Goal: Find contact information: Find contact information

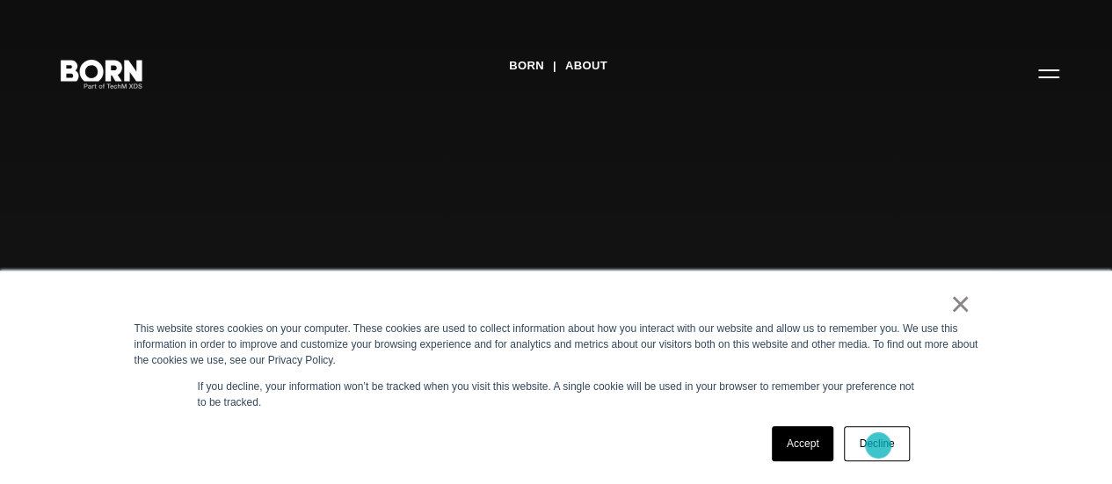
click at [878, 445] on link "Decline" at bounding box center [876, 443] width 65 height 35
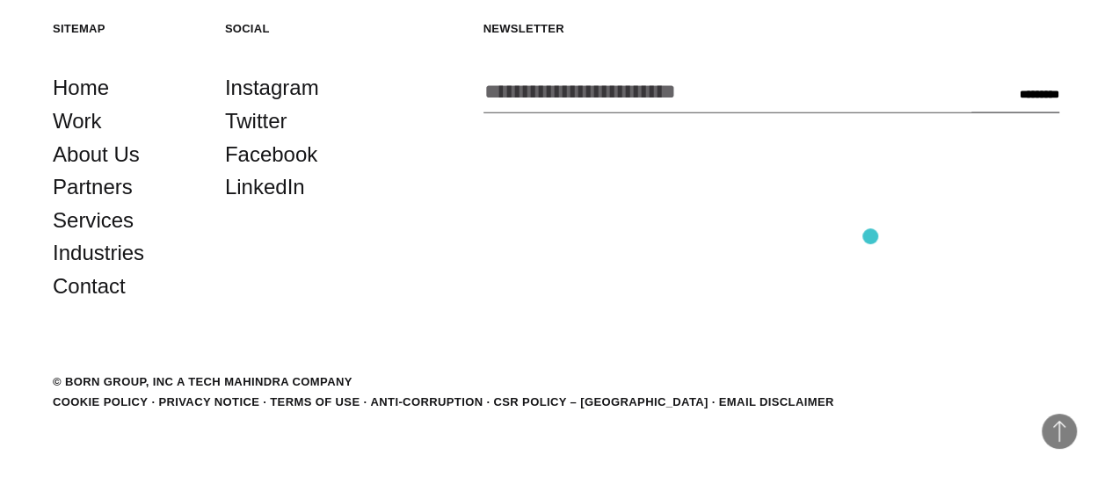
scroll to position [5434, 0]
click at [86, 303] on link "Contact" at bounding box center [89, 286] width 73 height 33
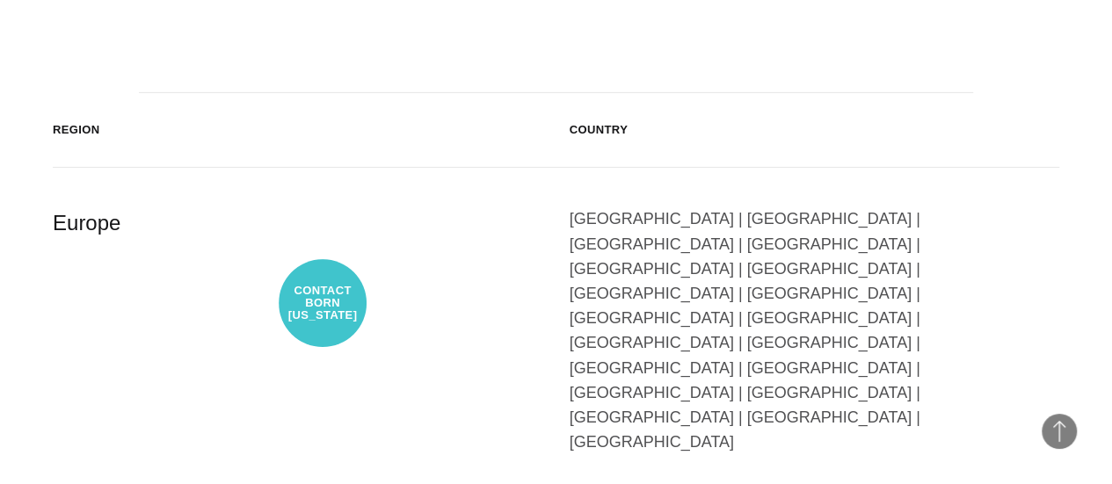
scroll to position [2900, 0]
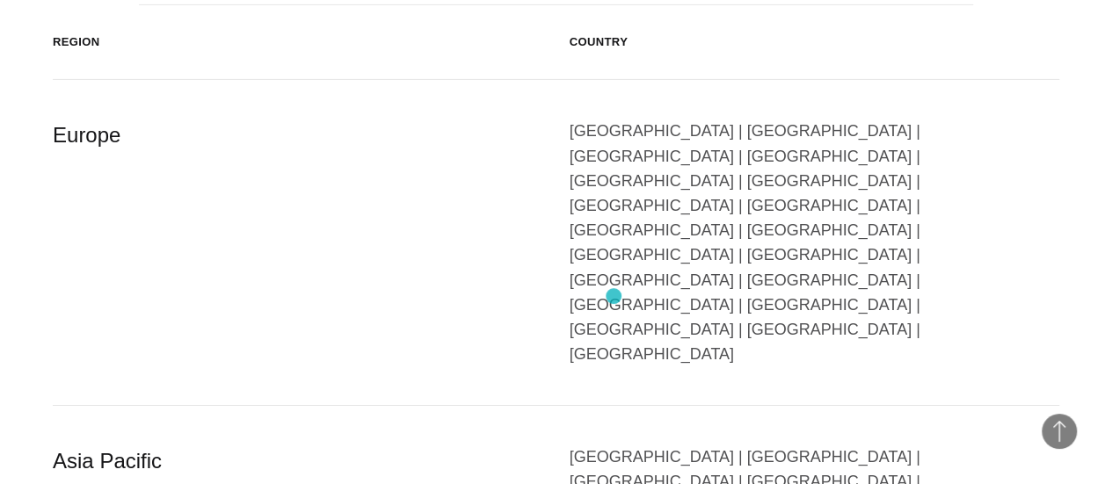
click at [613, 296] on div "[GEOGRAPHIC_DATA] | [GEOGRAPHIC_DATA] | [GEOGRAPHIC_DATA] | [GEOGRAPHIC_DATA] |…" at bounding box center [814, 243] width 490 height 248
click at [585, 294] on div "[GEOGRAPHIC_DATA] | [GEOGRAPHIC_DATA] | [GEOGRAPHIC_DATA] | [GEOGRAPHIC_DATA] |…" at bounding box center [814, 243] width 490 height 248
drag, startPoint x: 574, startPoint y: 298, endPoint x: 783, endPoint y: 301, distance: 209.2
click at [783, 301] on div "[GEOGRAPHIC_DATA] | [GEOGRAPHIC_DATA] | [GEOGRAPHIC_DATA] | [GEOGRAPHIC_DATA] |…" at bounding box center [814, 243] width 490 height 248
click at [639, 301] on div "[GEOGRAPHIC_DATA] | [GEOGRAPHIC_DATA] | [GEOGRAPHIC_DATA] | [GEOGRAPHIC_DATA] |…" at bounding box center [814, 243] width 490 height 248
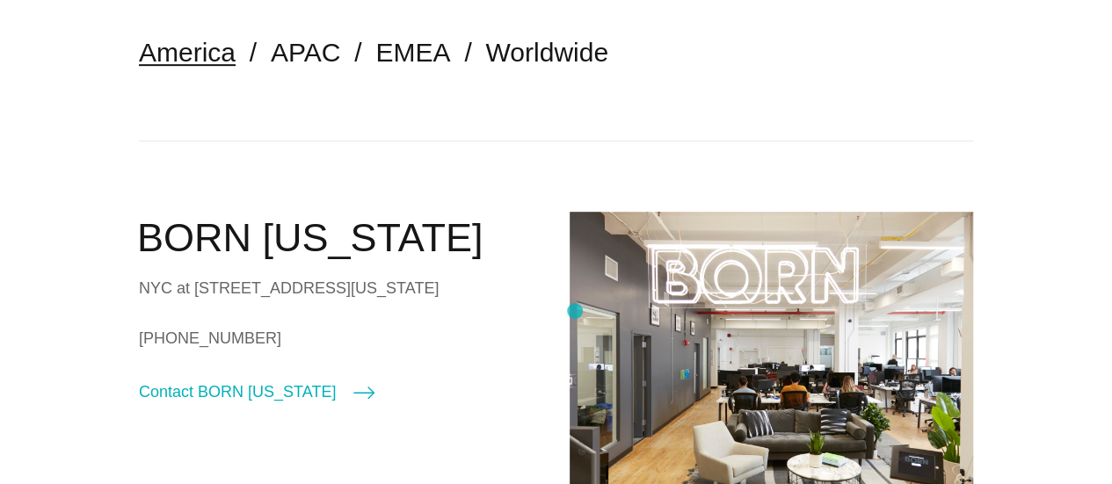
scroll to position [352, 0]
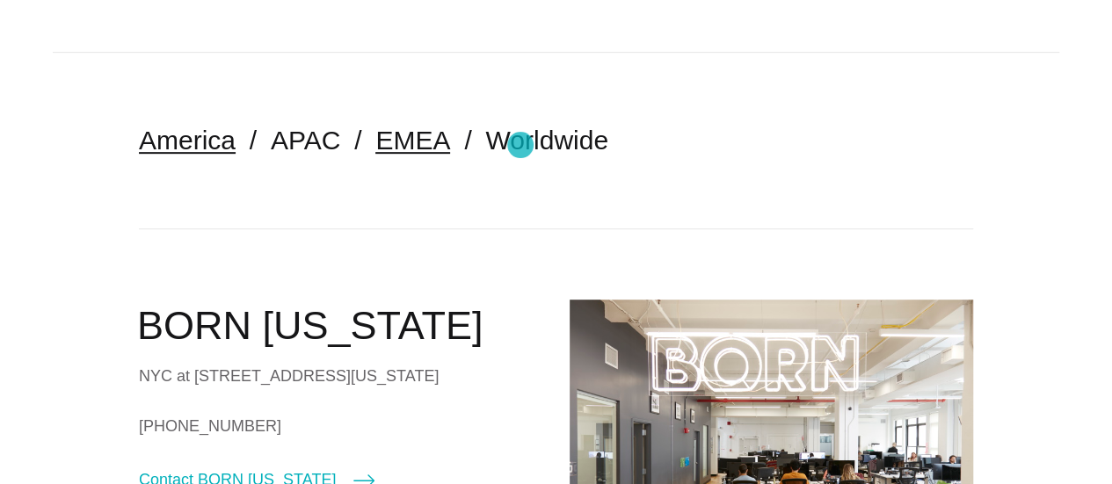
click at [450, 144] on link "EMEA" at bounding box center [412, 140] width 75 height 29
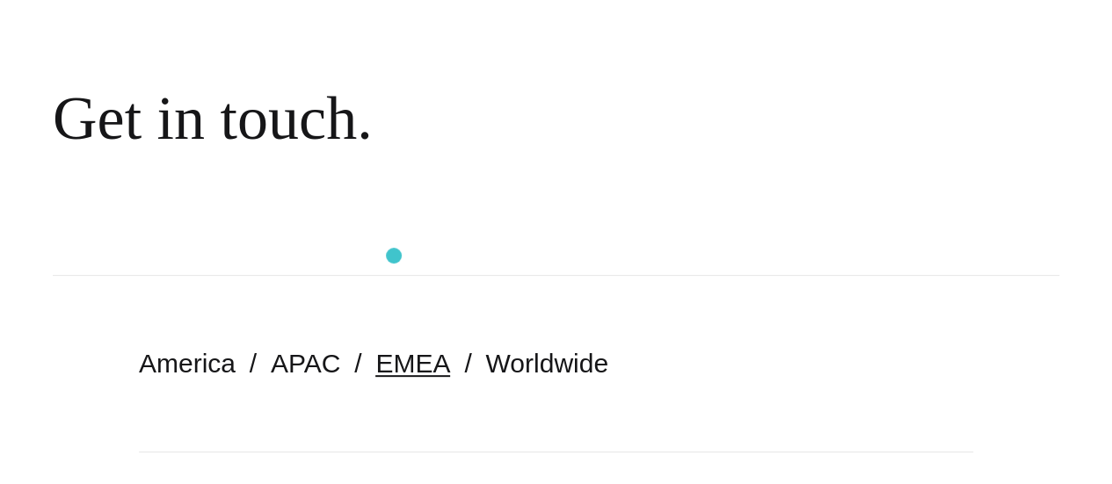
scroll to position [439, 0]
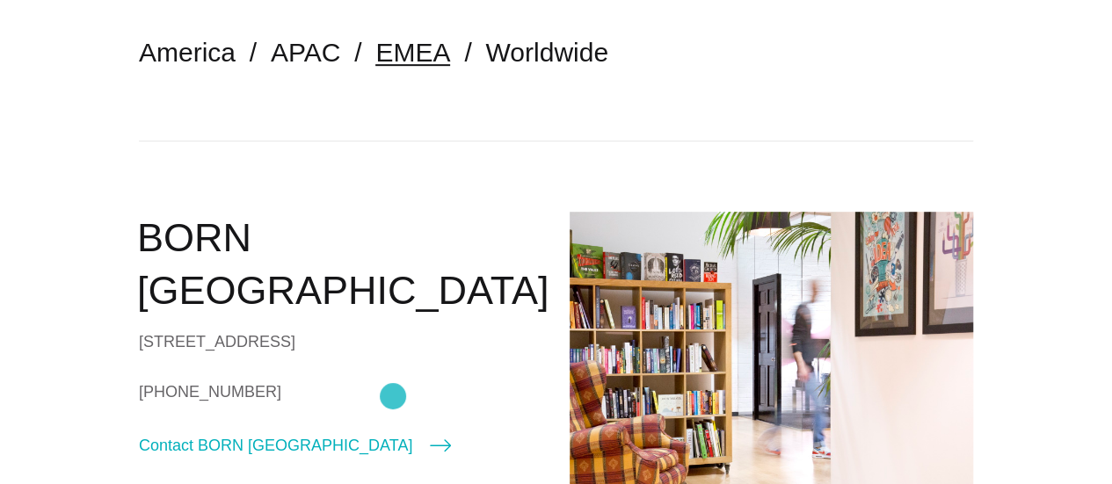
drag, startPoint x: 236, startPoint y: 381, endPoint x: 393, endPoint y: 396, distance: 157.2
click at [393, 396] on section "America APAC EMEA Worldwide BORN London 90/92 Pentonville Rd London N1 9HS Unit…" at bounding box center [556, 275] width 1112 height 620
copy link "+44 (0)20 7520 8600"
